Goal: Task Accomplishment & Management: Manage account settings

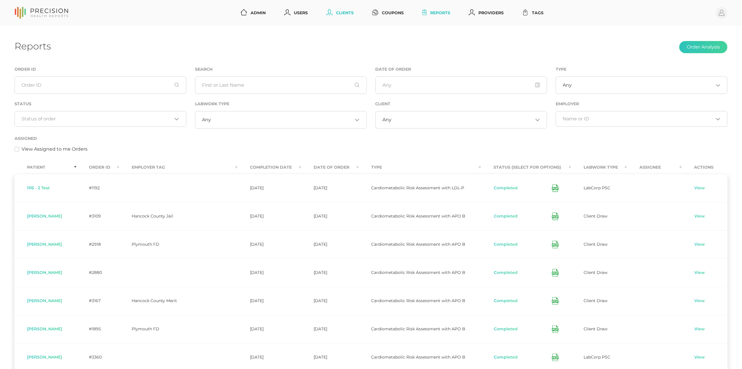
click at [343, 15] on link "Clients" at bounding box center [340, 13] width 32 height 11
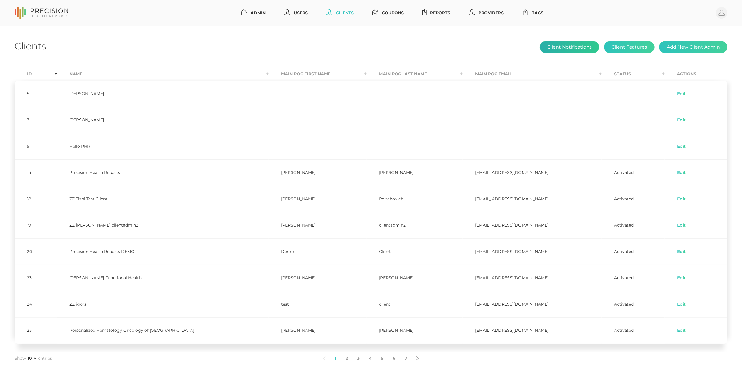
click at [575, 44] on button "Client Notifications" at bounding box center [570, 47] width 60 height 12
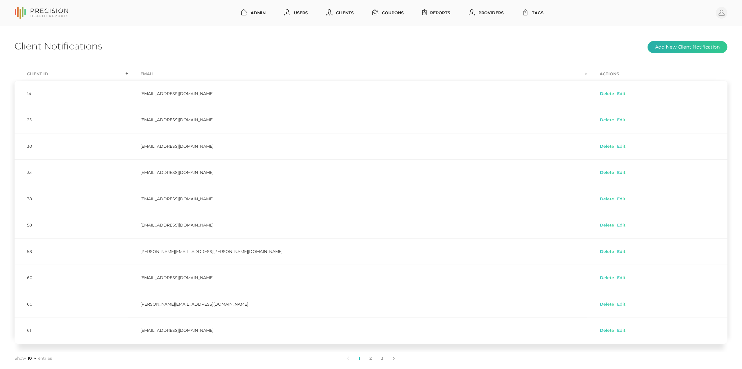
click at [701, 52] on button "Add New Client Notification" at bounding box center [688, 47] width 80 height 12
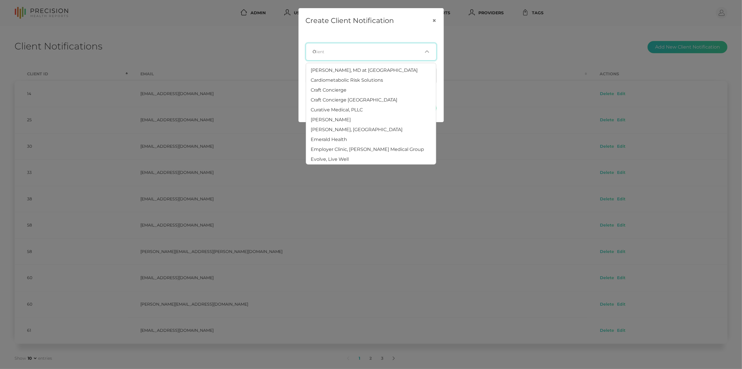
click at [373, 53] on input "Search for option" at bounding box center [369, 52] width 106 height 6
click at [376, 92] on li "Craft Concierge" at bounding box center [371, 90] width 130 height 10
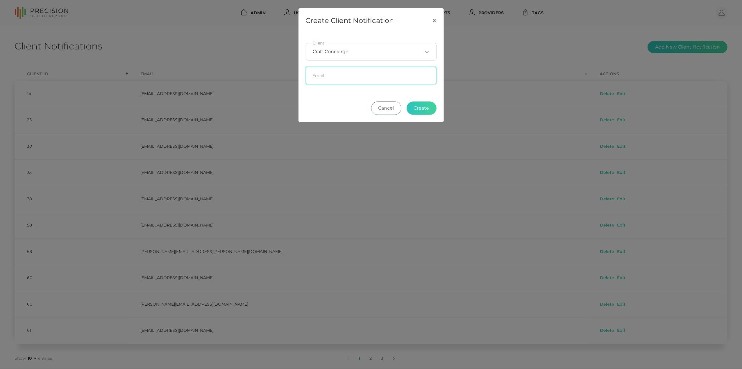
click at [377, 75] on input "text" at bounding box center [371, 75] width 131 height 17
paste input "Sabrina Aranda <sabrina@crafthealth.com>"
drag, startPoint x: 353, startPoint y: 77, endPoint x: 250, endPoint y: 75, distance: 103.0
click at [250, 75] on div "Create Client Notification × Craft Concierge Loading... Client Sabrina Aranda <…" at bounding box center [371, 184] width 742 height 369
type input "sabrina@crafthealth.com"
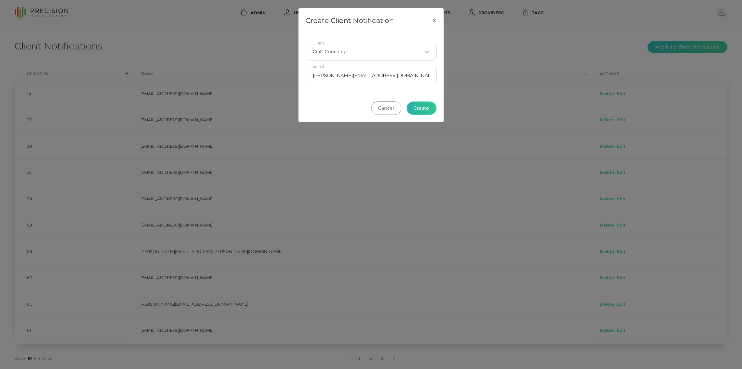
click at [425, 107] on button "Create" at bounding box center [422, 107] width 30 height 13
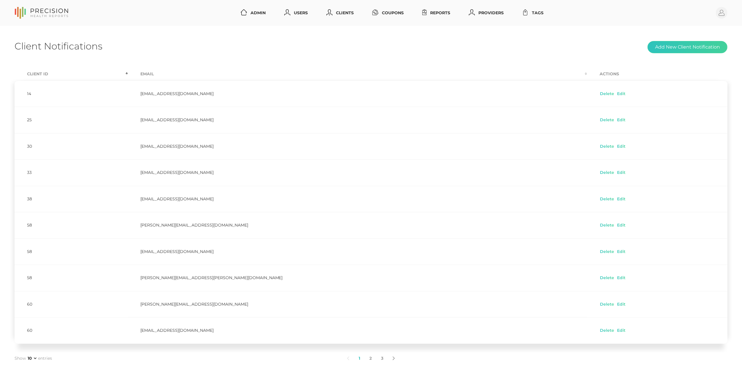
click at [429, 46] on div "Client Notifications Add New Client Notification" at bounding box center [371, 47] width 713 height 14
click at [433, 13] on link "Reports" at bounding box center [436, 13] width 33 height 11
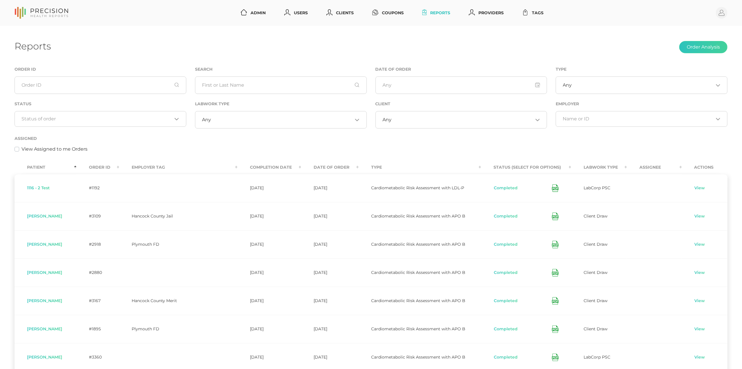
click at [83, 121] on input "Search for option" at bounding box center [97, 119] width 151 height 6
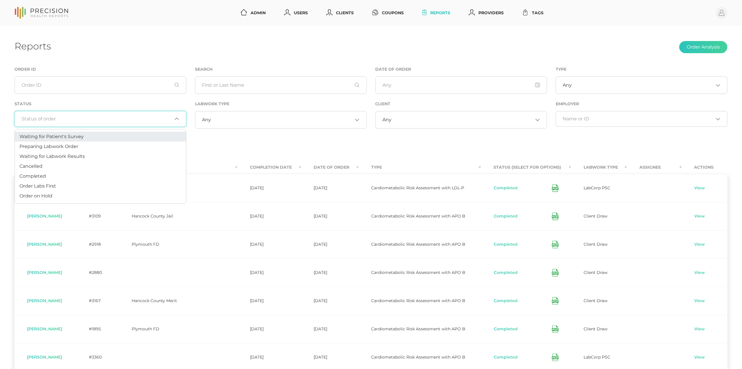
click at [71, 140] on li "Waiting for Patient's Survey" at bounding box center [100, 137] width 171 height 10
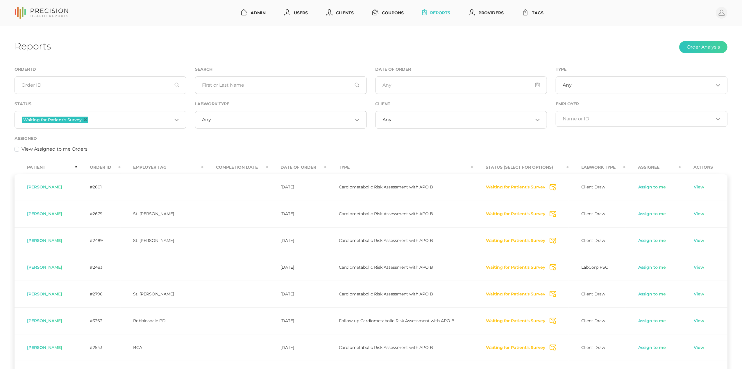
click at [85, 120] on icon "Deselect Waiting for Patient's Survey" at bounding box center [85, 119] width 3 height 3
click at [119, 116] on input "Search for option" at bounding box center [97, 119] width 151 height 6
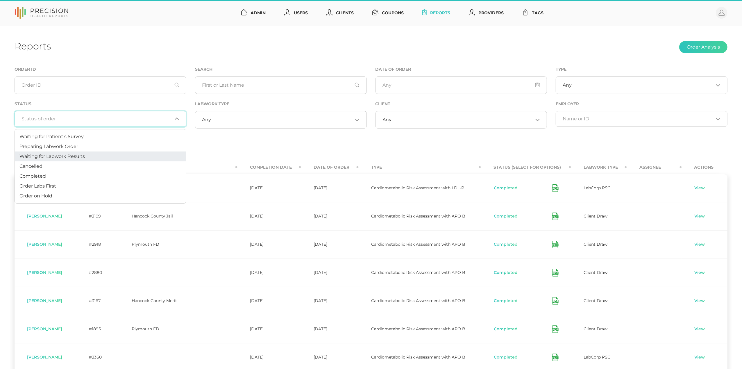
click at [66, 156] on span "Waiting for Labwork Results" at bounding box center [51, 157] width 65 height 6
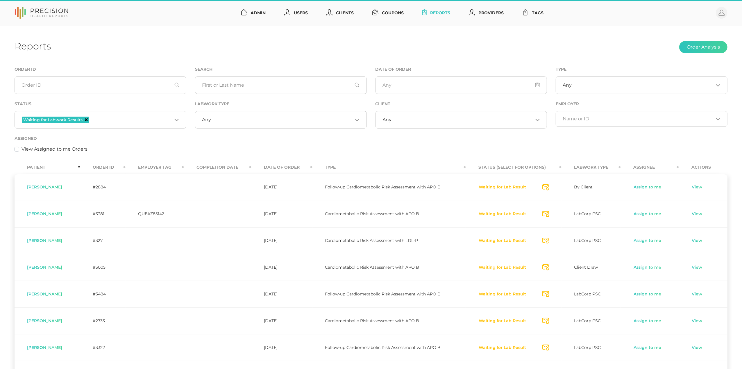
click at [85, 120] on icon "Deselect Waiting for Labwork Results" at bounding box center [86, 119] width 3 height 3
click at [99, 120] on input "Search for option" at bounding box center [97, 119] width 151 height 6
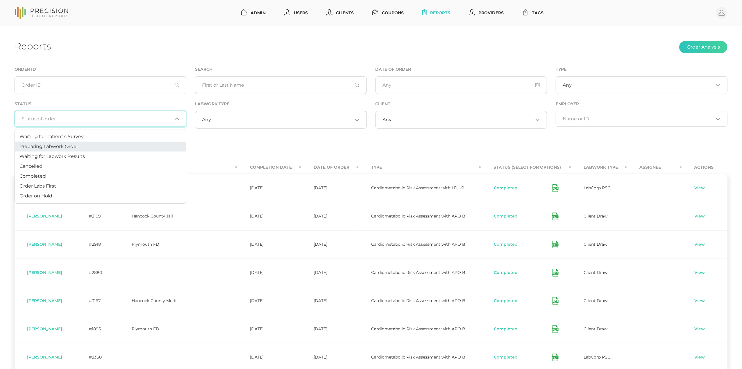
click at [51, 145] on span "Preparing Labwork Order" at bounding box center [48, 147] width 59 height 6
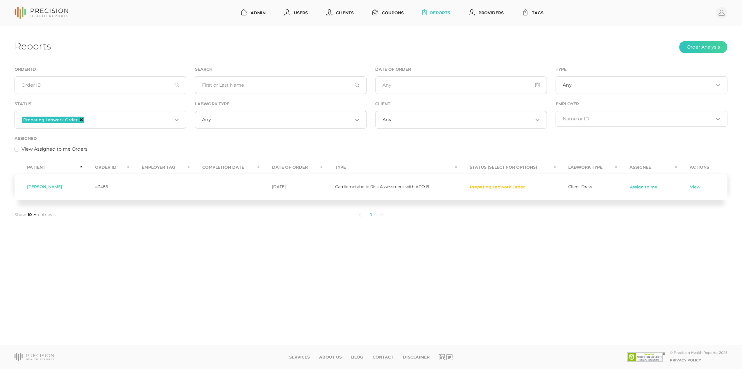
click at [80, 119] on icon "Deselect Preparing Labwork Order" at bounding box center [81, 119] width 3 height 3
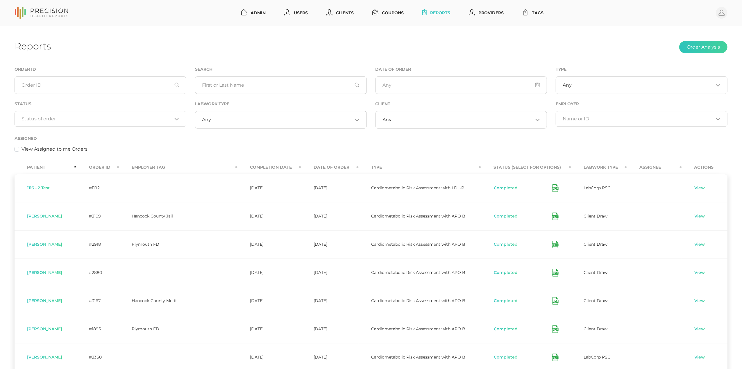
click at [99, 120] on input "Search for option" at bounding box center [97, 119] width 151 height 6
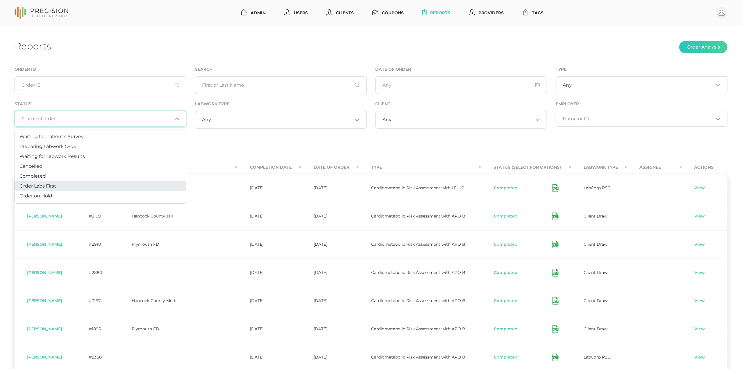
click at [60, 185] on li "Order Labs First" at bounding box center [100, 186] width 171 height 10
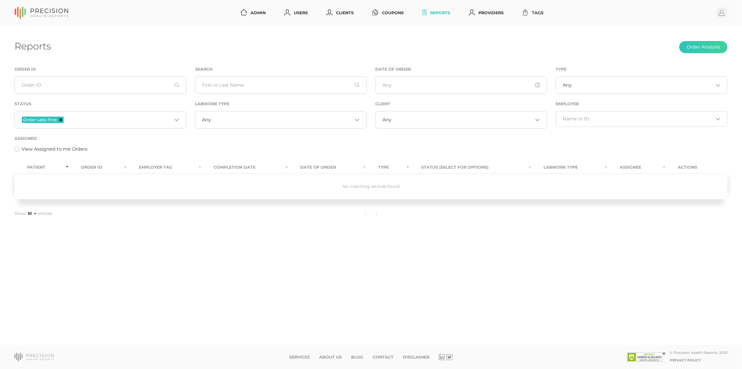
click at [61, 120] on icon "Deselect Order Labs First" at bounding box center [60, 119] width 3 height 3
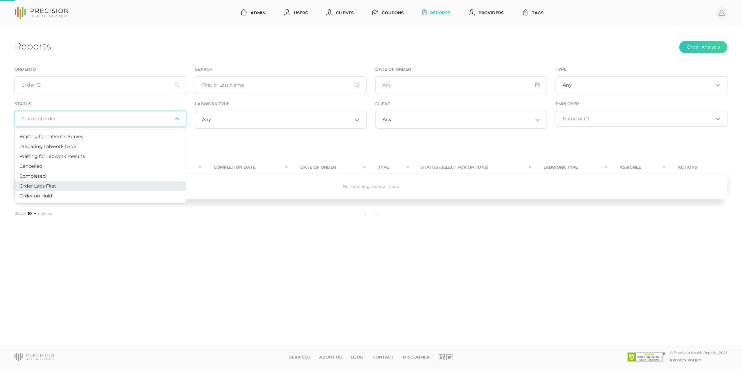
click at [85, 120] on input "Search for option" at bounding box center [97, 119] width 151 height 6
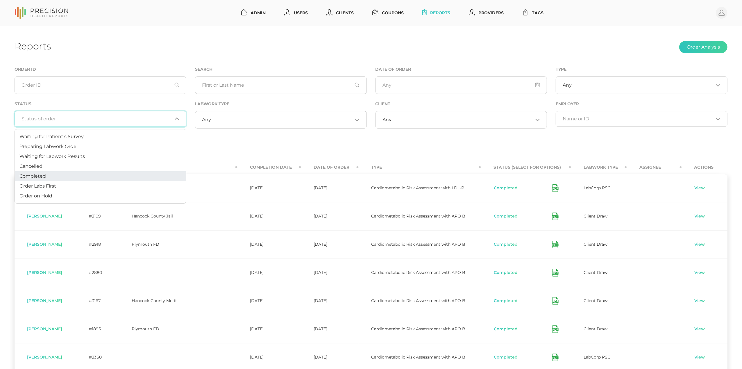
click at [54, 177] on li "Completed" at bounding box center [100, 176] width 171 height 10
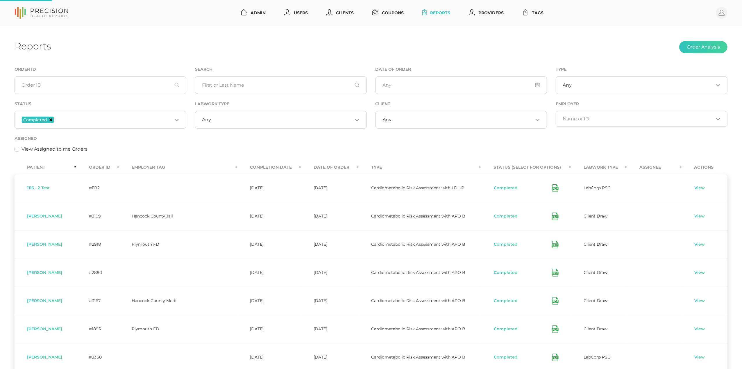
click at [51, 119] on icon "Deselect Completed" at bounding box center [50, 119] width 3 height 3
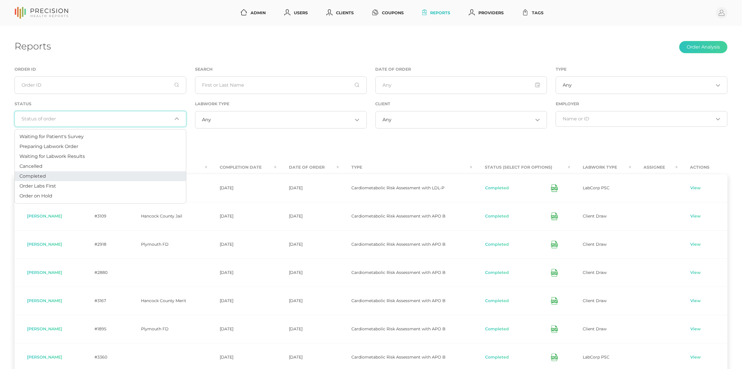
click at [83, 119] on input "Search for option" at bounding box center [97, 119] width 151 height 6
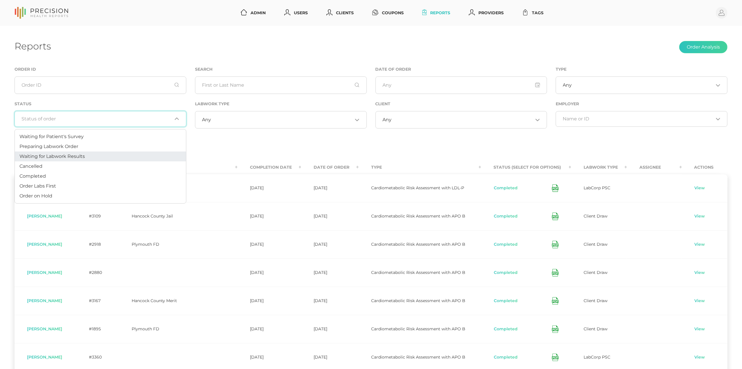
click at [73, 156] on span "Waiting for Labwork Results" at bounding box center [51, 157] width 65 height 6
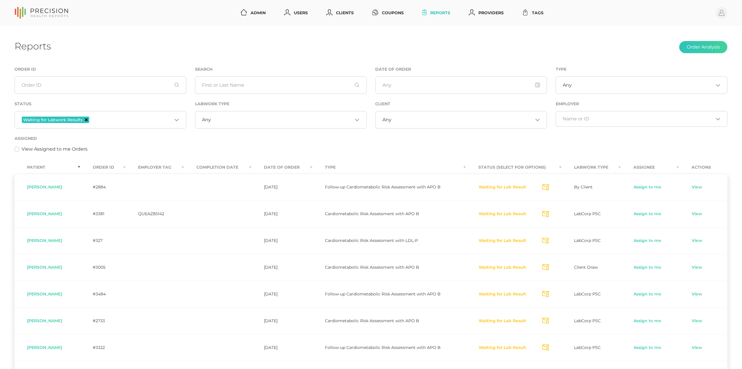
click at [86, 119] on icon "Deselect Waiting for Labwork Results" at bounding box center [86, 119] width 3 height 3
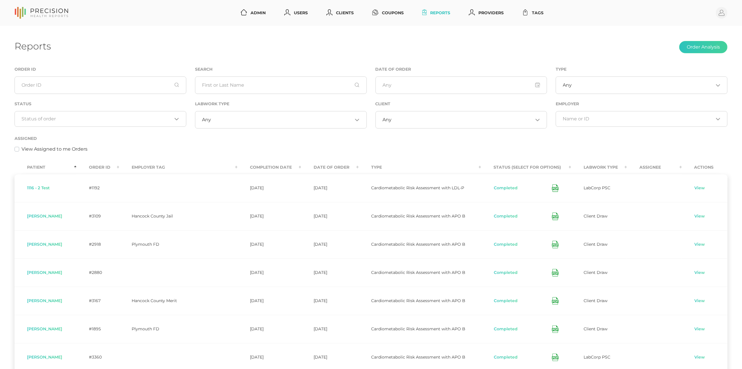
click at [227, 140] on div "Assigned View Assigned to me Orders" at bounding box center [371, 144] width 713 height 18
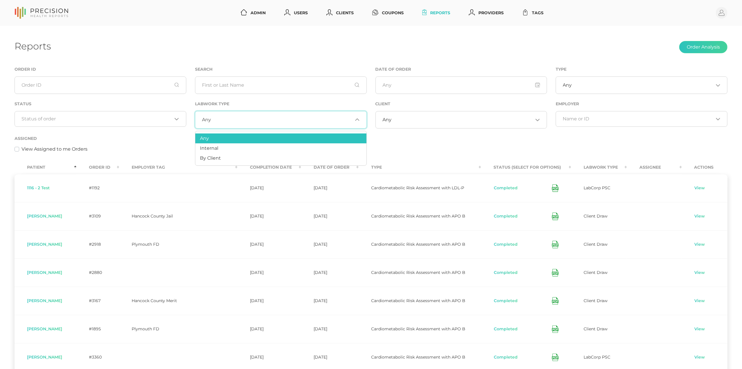
click at [219, 120] on input "Search for option" at bounding box center [282, 120] width 142 height 6
click at [213, 156] on span "By Client" at bounding box center [210, 158] width 21 height 6
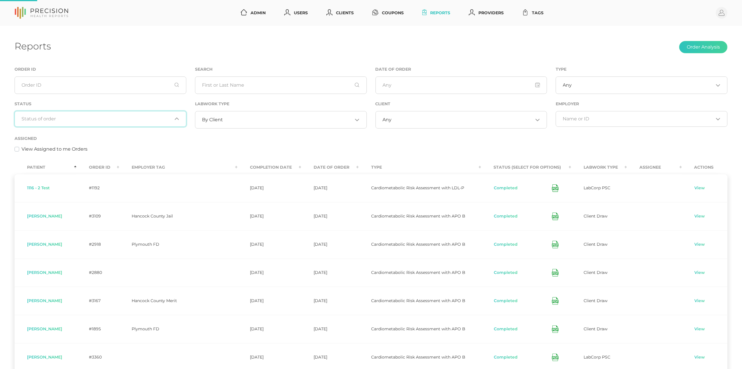
click at [141, 119] on input "Search for option" at bounding box center [97, 119] width 151 height 6
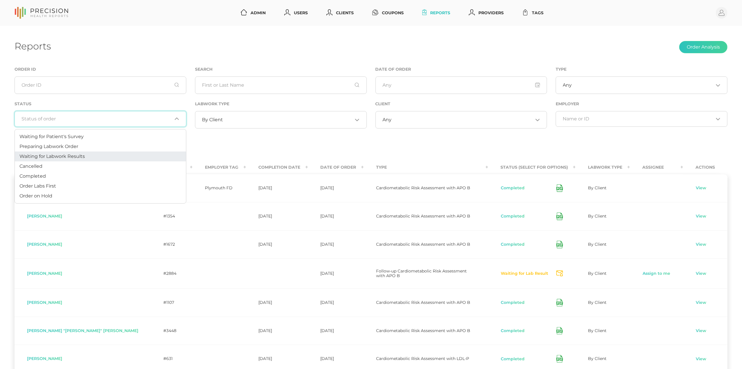
click at [127, 156] on li "Waiting for Labwork Results" at bounding box center [100, 157] width 171 height 10
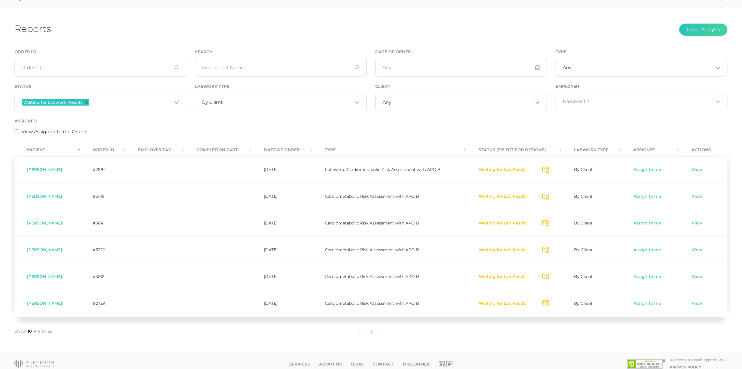
scroll to position [13, 0]
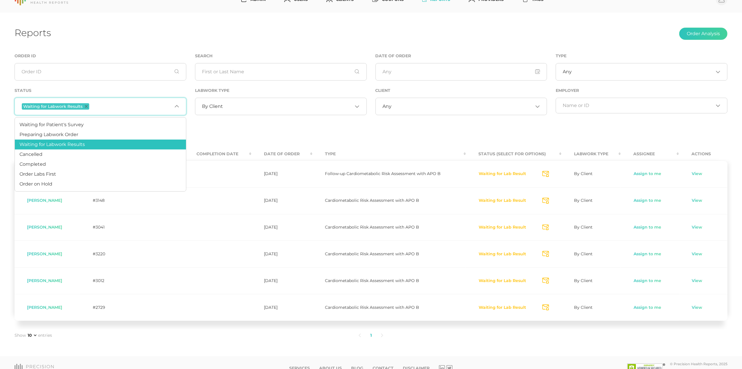
click at [503, 28] on div "Reports Order Analysis" at bounding box center [371, 34] width 713 height 14
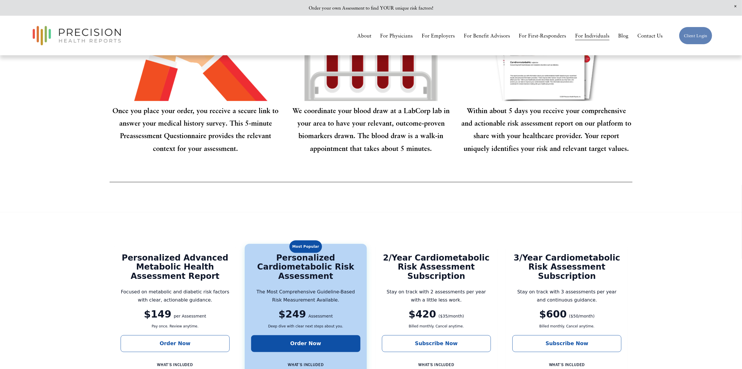
scroll to position [666, 0]
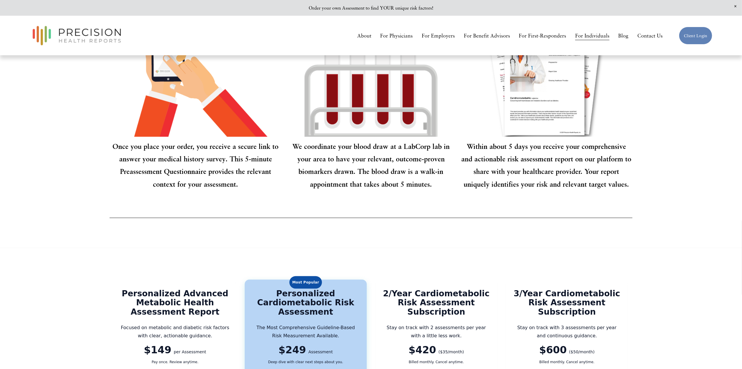
click at [81, 161] on div "How our assessment process works for you: Once you place your order, you receiv…" at bounding box center [371, 81] width 742 height 286
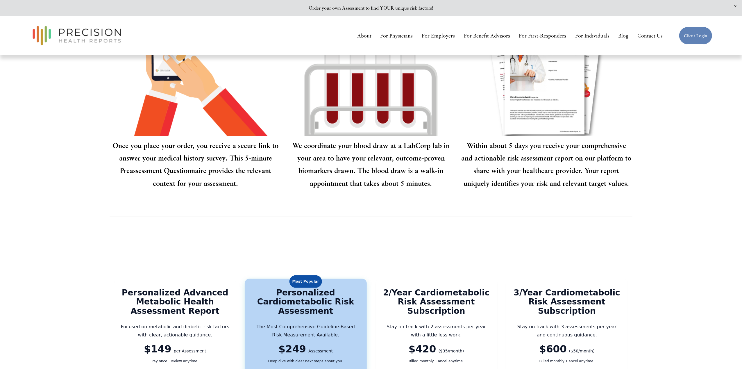
click at [232, 164] on p "Once you place your order, you receive a secure link to answer your medical his…" at bounding box center [196, 164] width 172 height 50
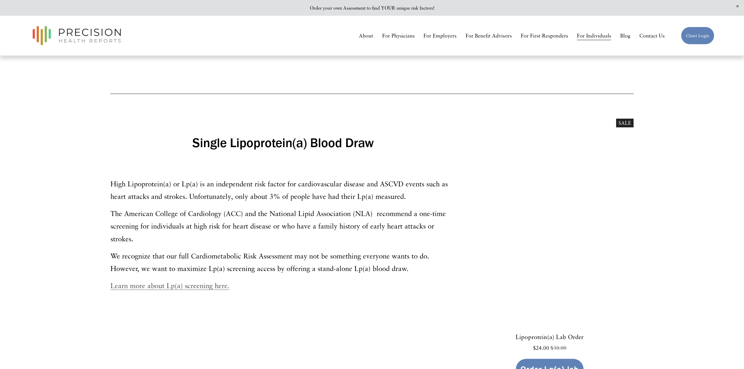
scroll to position [2506, 0]
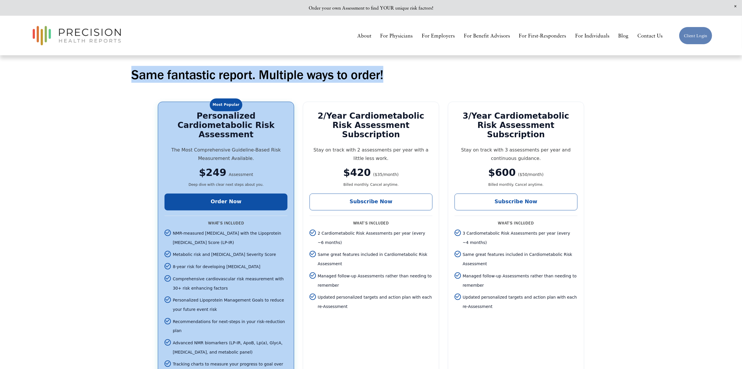
scroll to position [921, 0]
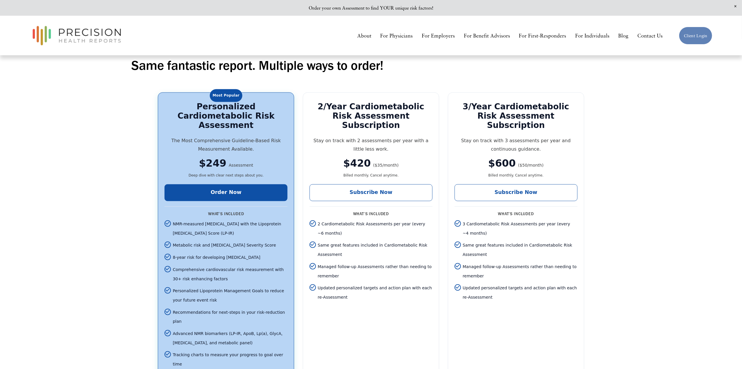
click at [643, 144] on div "Same fantastic report. Multiple ways to order! Most Popular Personalized Cardio…" at bounding box center [371, 243] width 742 height 373
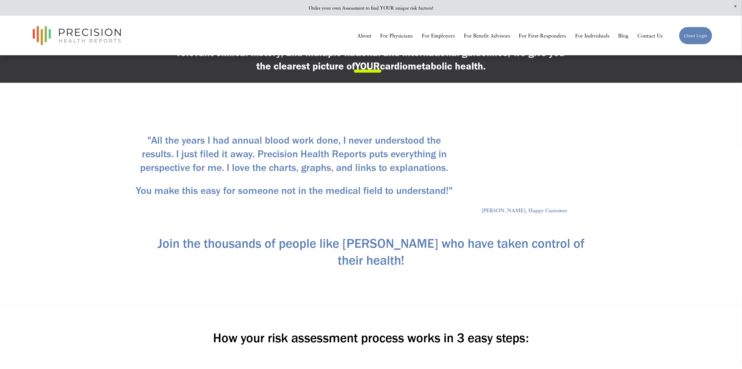
scroll to position [363, 0]
